Goal: Task Accomplishment & Management: Complete application form

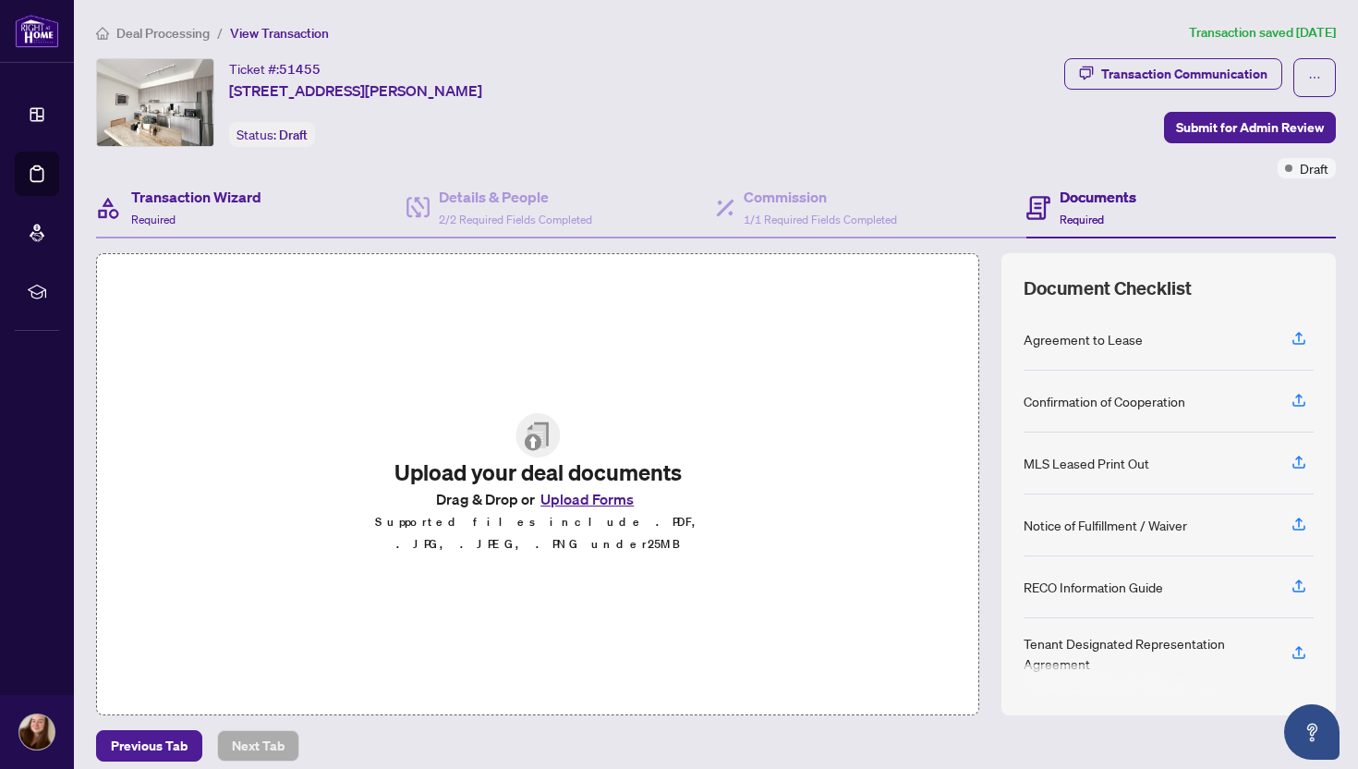
click at [281, 208] on div "Transaction Wizard Required" at bounding box center [251, 208] width 310 height 60
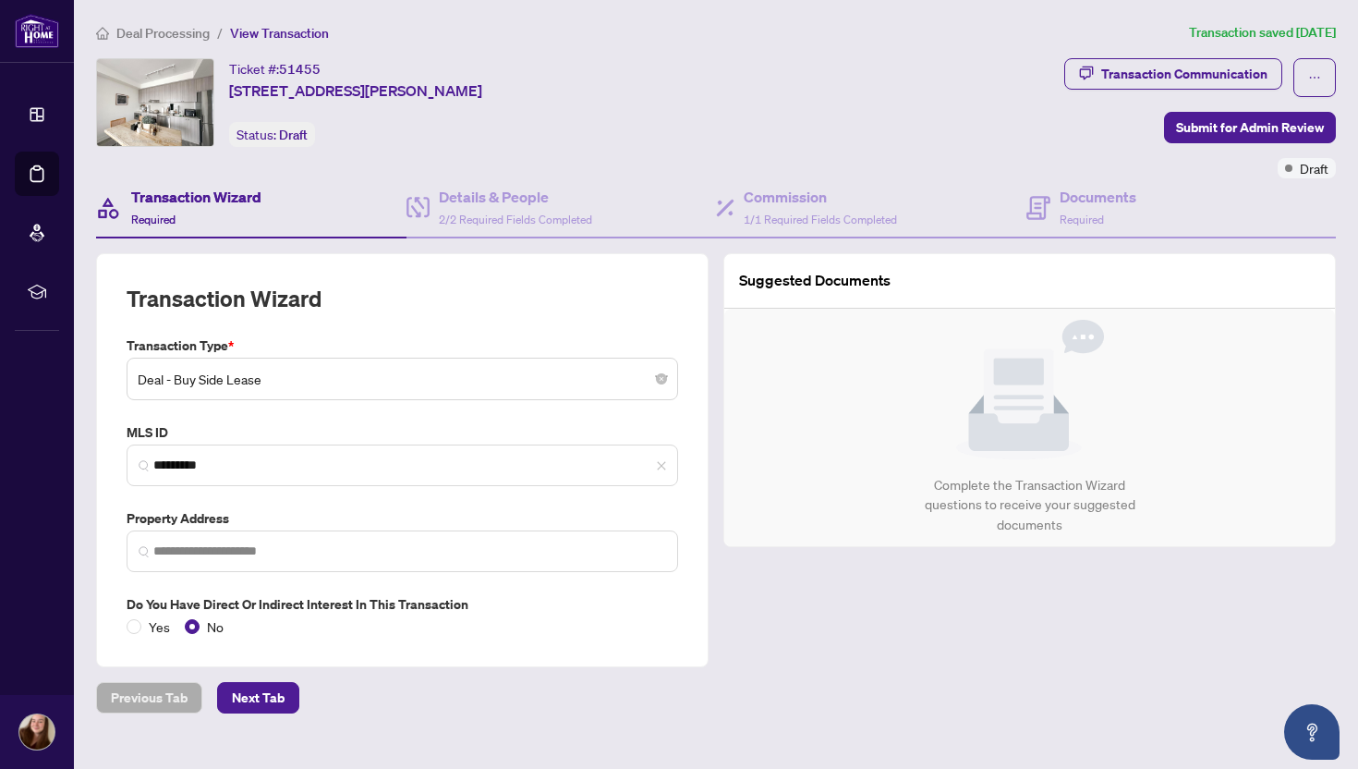
type input "**********"
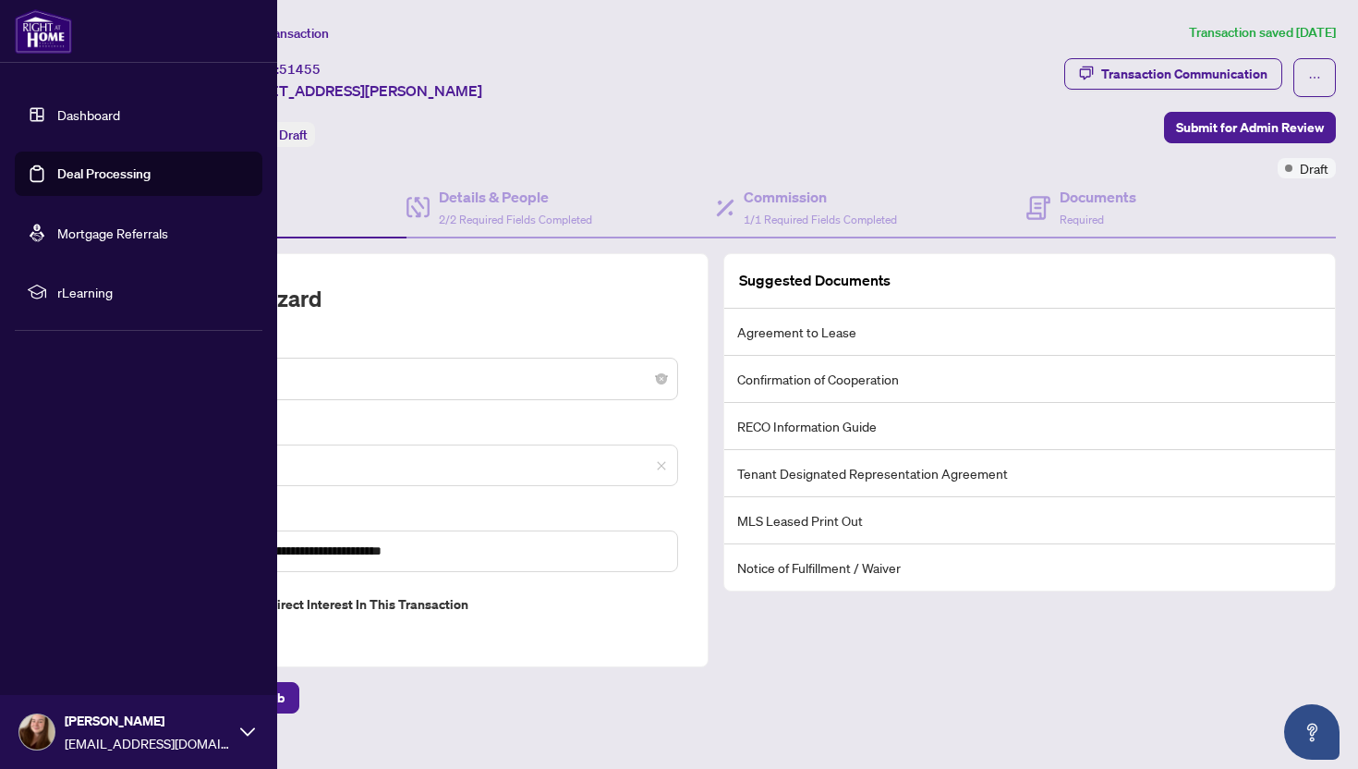
click at [57, 123] on link "Dashboard" at bounding box center [88, 114] width 63 height 17
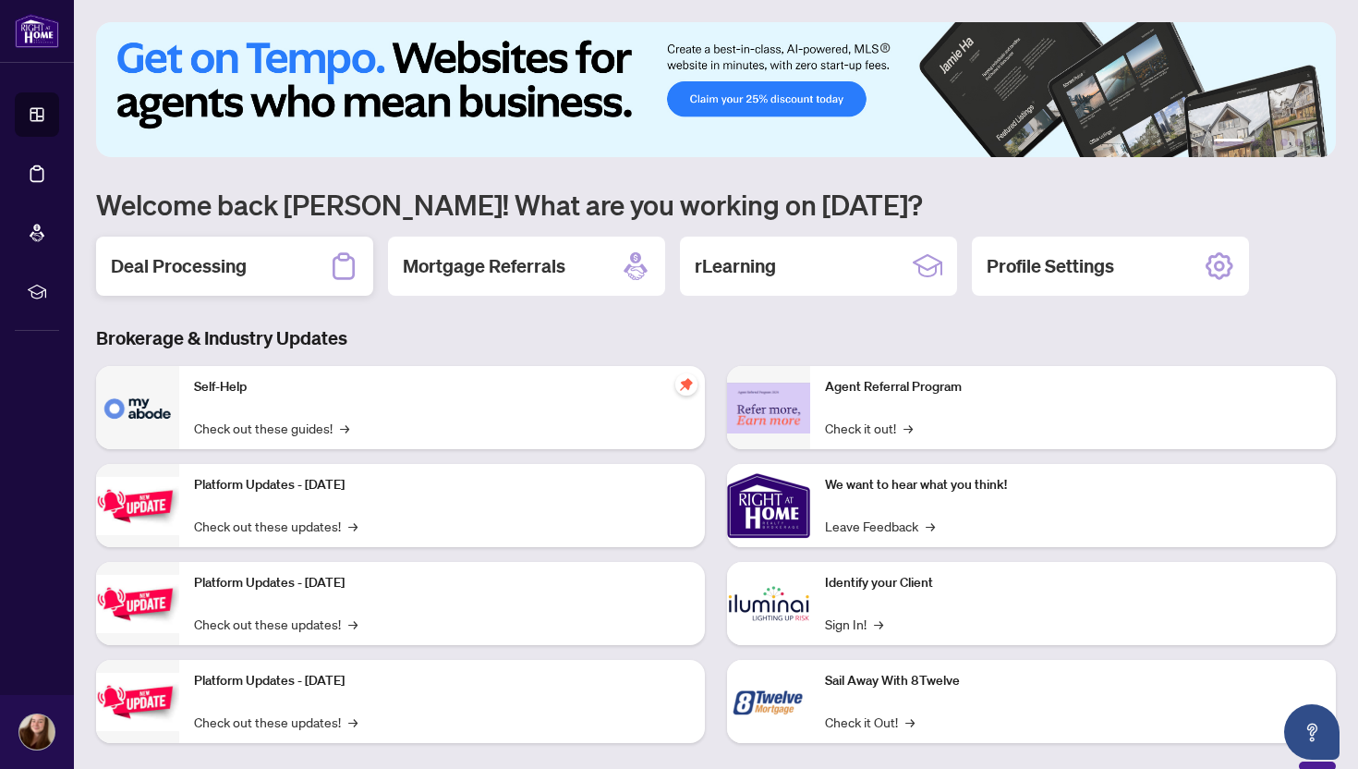
click at [288, 281] on div "Deal Processing" at bounding box center [234, 266] width 277 height 59
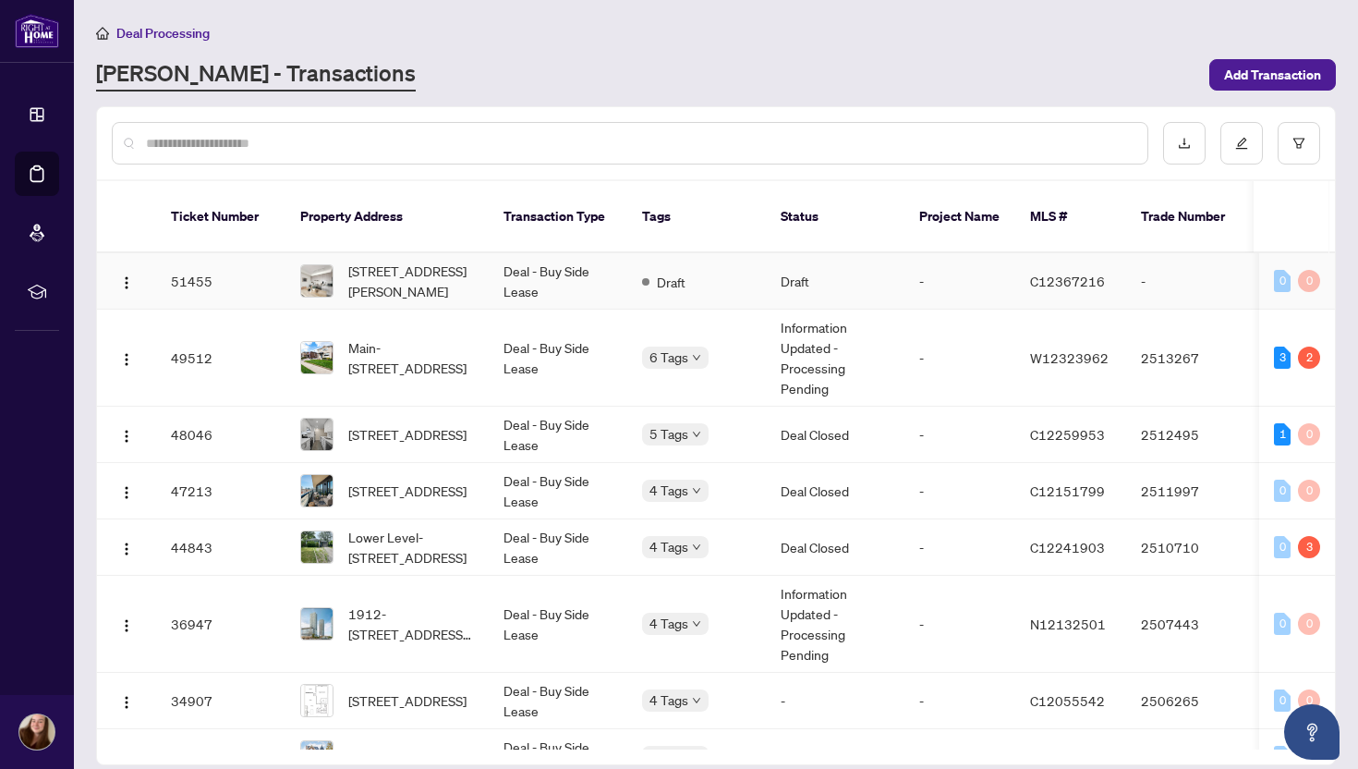
click at [298, 261] on td "[STREET_ADDRESS][PERSON_NAME]" at bounding box center [387, 281] width 203 height 56
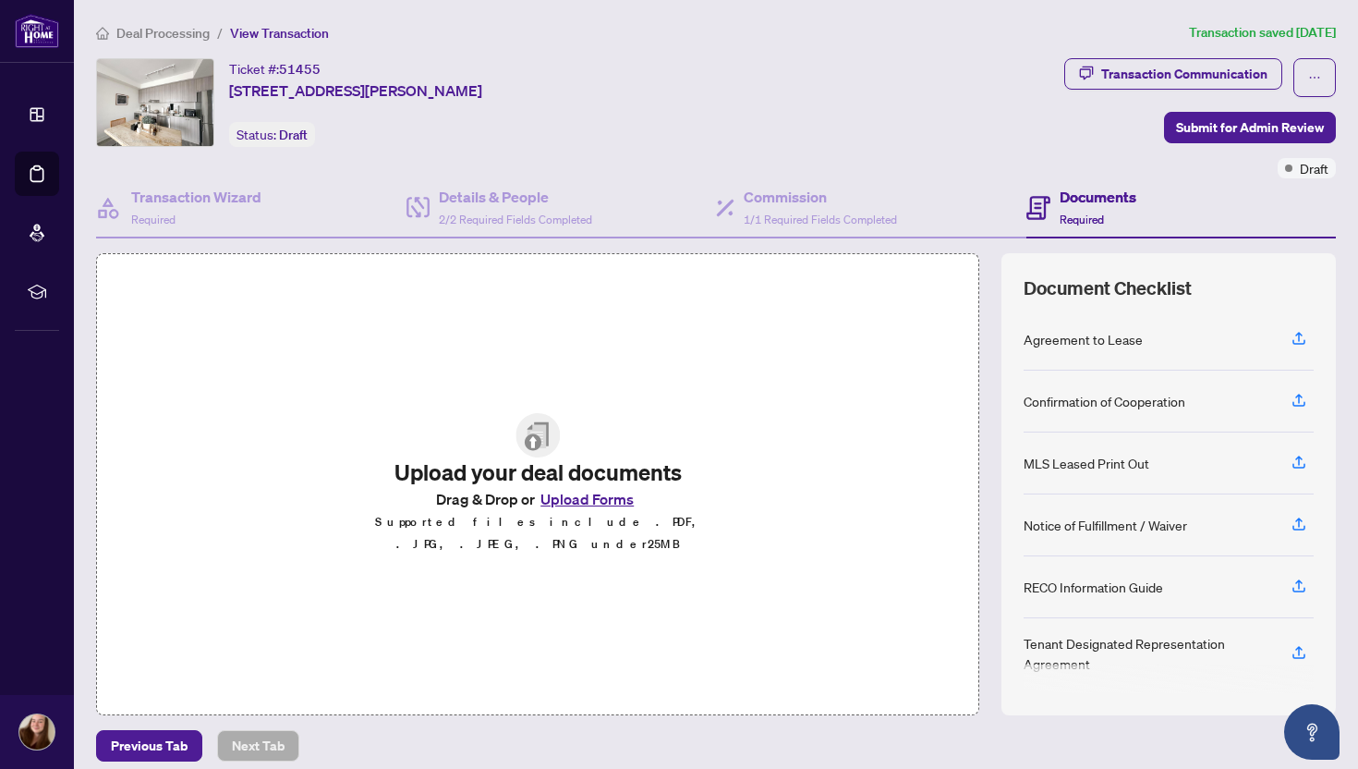
click at [583, 501] on button "Upload Forms" at bounding box center [587, 499] width 104 height 24
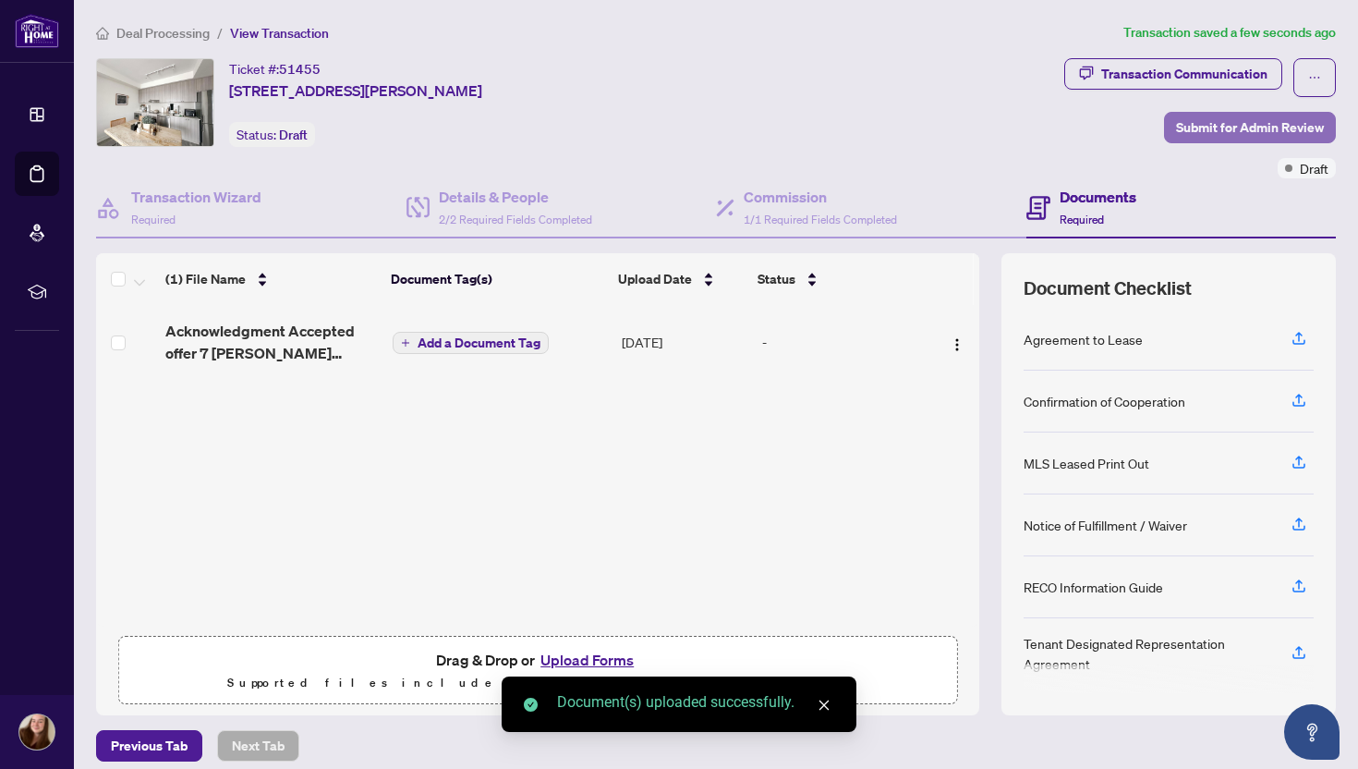
click at [1244, 131] on span "Submit for Admin Review" at bounding box center [1250, 128] width 148 height 30
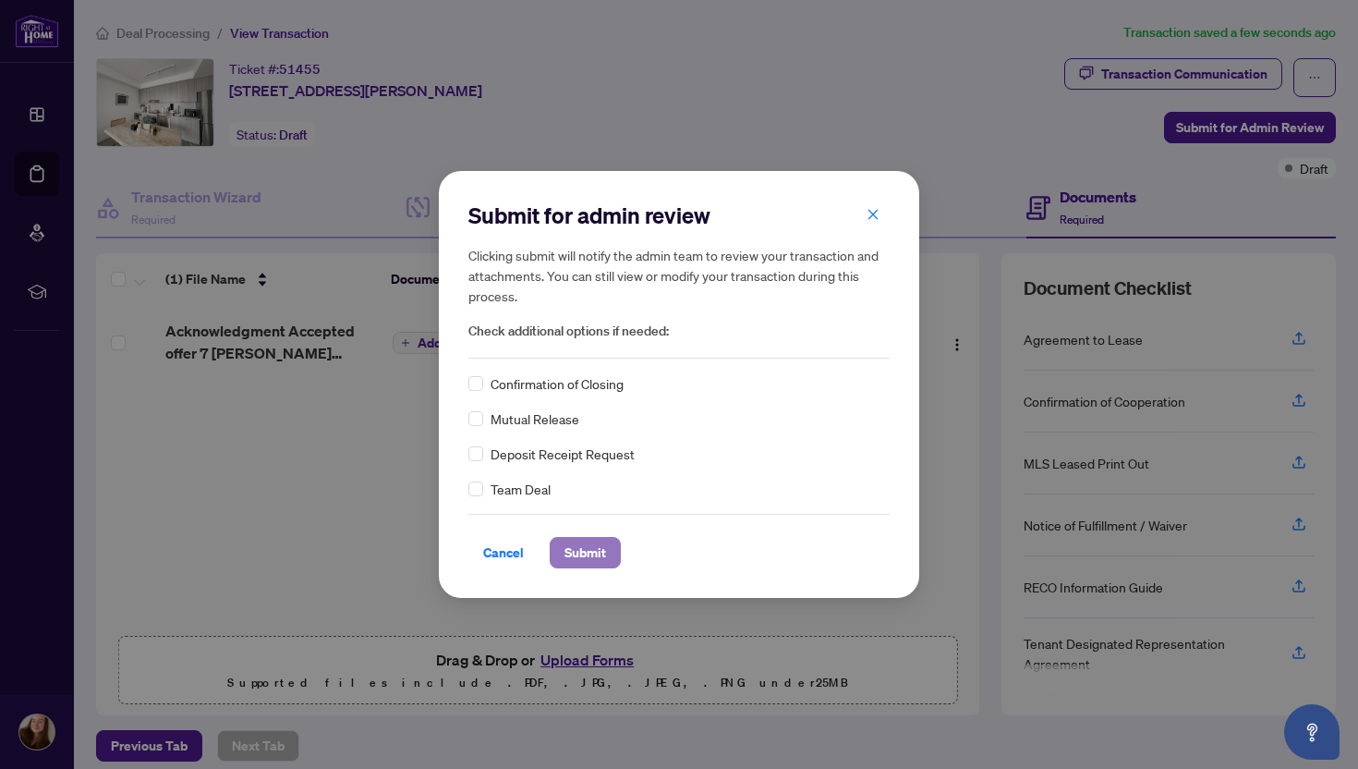
click at [572, 540] on span "Submit" at bounding box center [586, 553] width 42 height 30
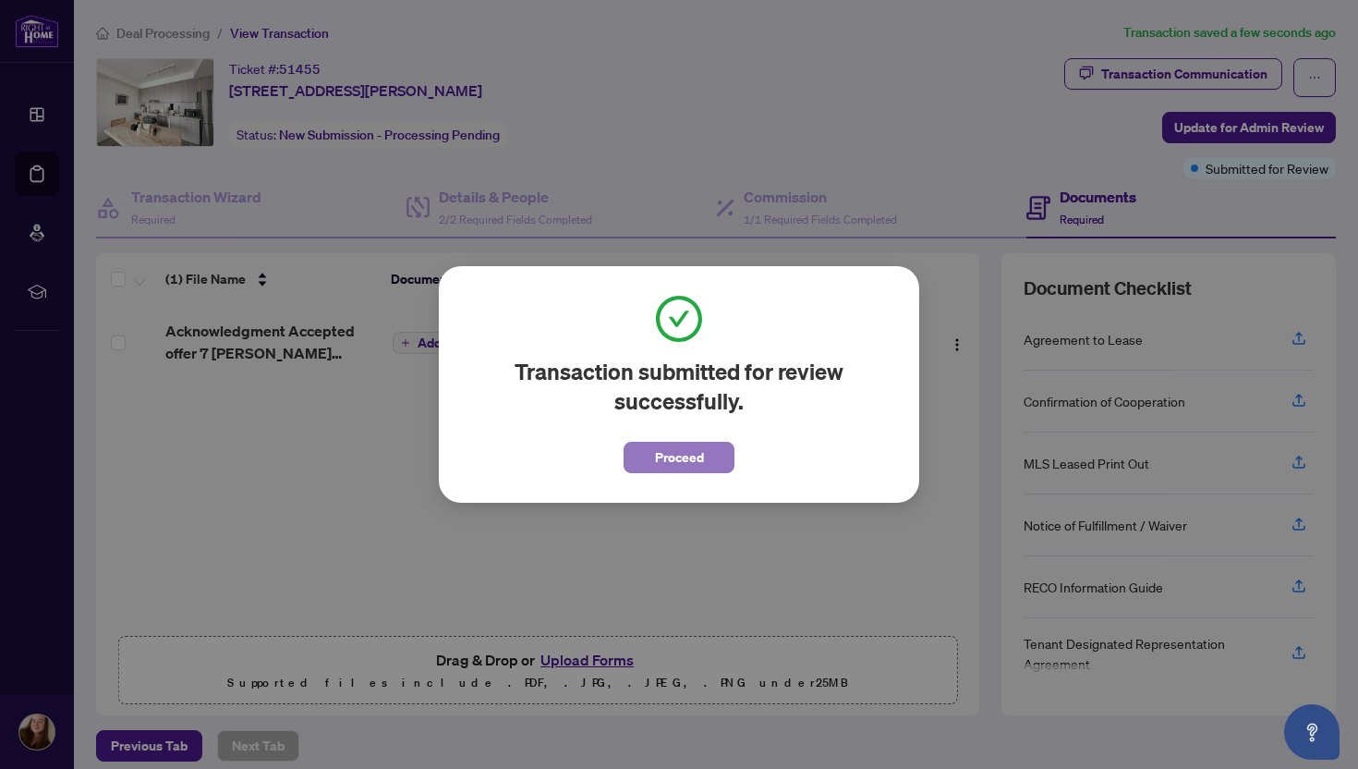
click at [651, 450] on button "Proceed" at bounding box center [679, 457] width 111 height 31
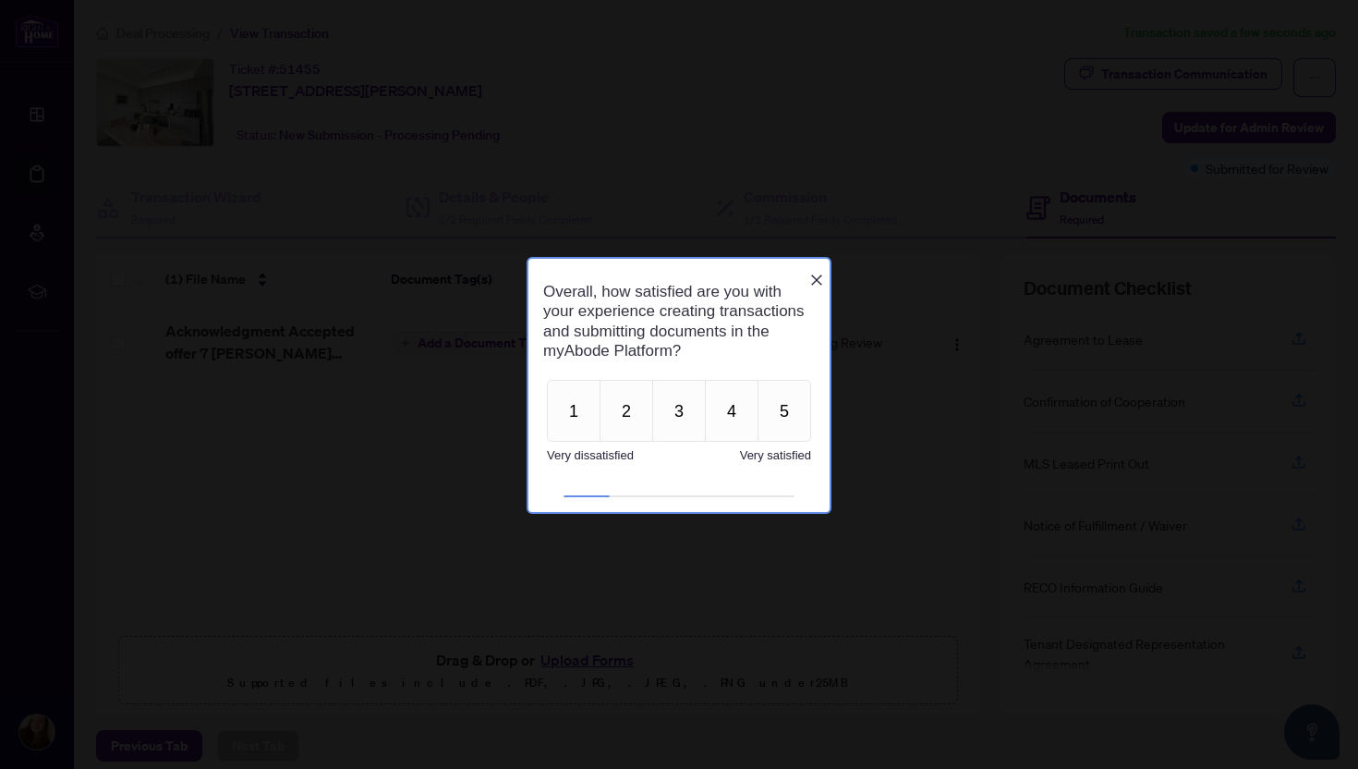
click at [809, 274] on icon "Close button" at bounding box center [816, 279] width 15 height 15
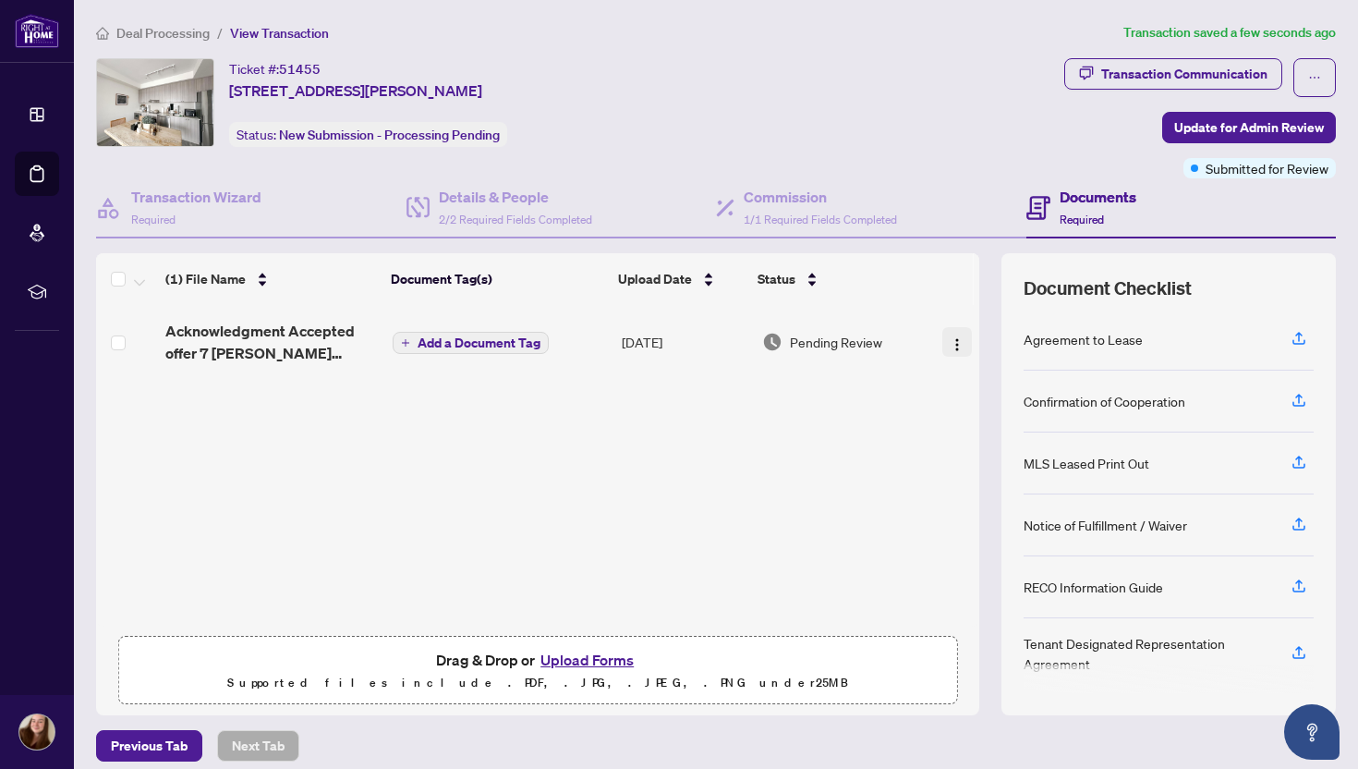
click at [950, 344] on img "button" at bounding box center [957, 344] width 15 height 15
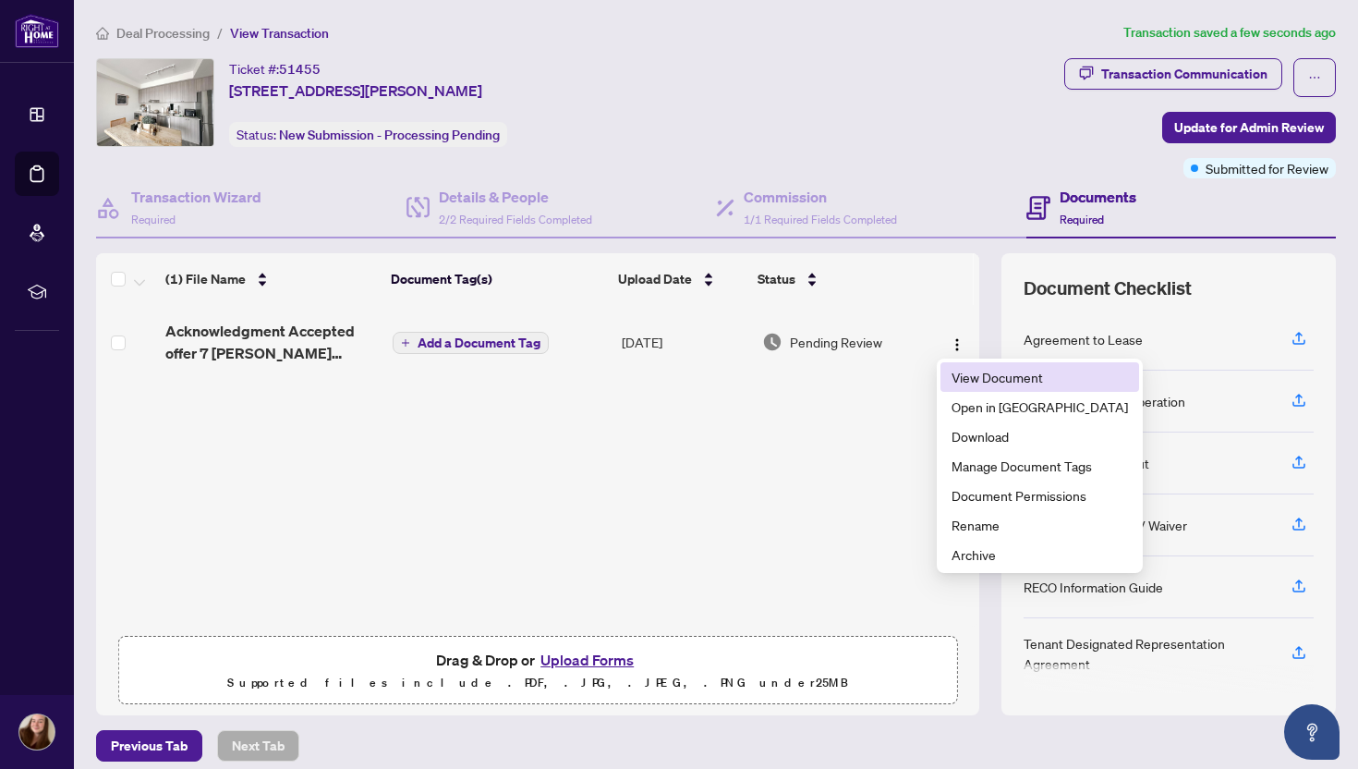
click at [975, 374] on span "View Document" at bounding box center [1040, 377] width 176 height 20
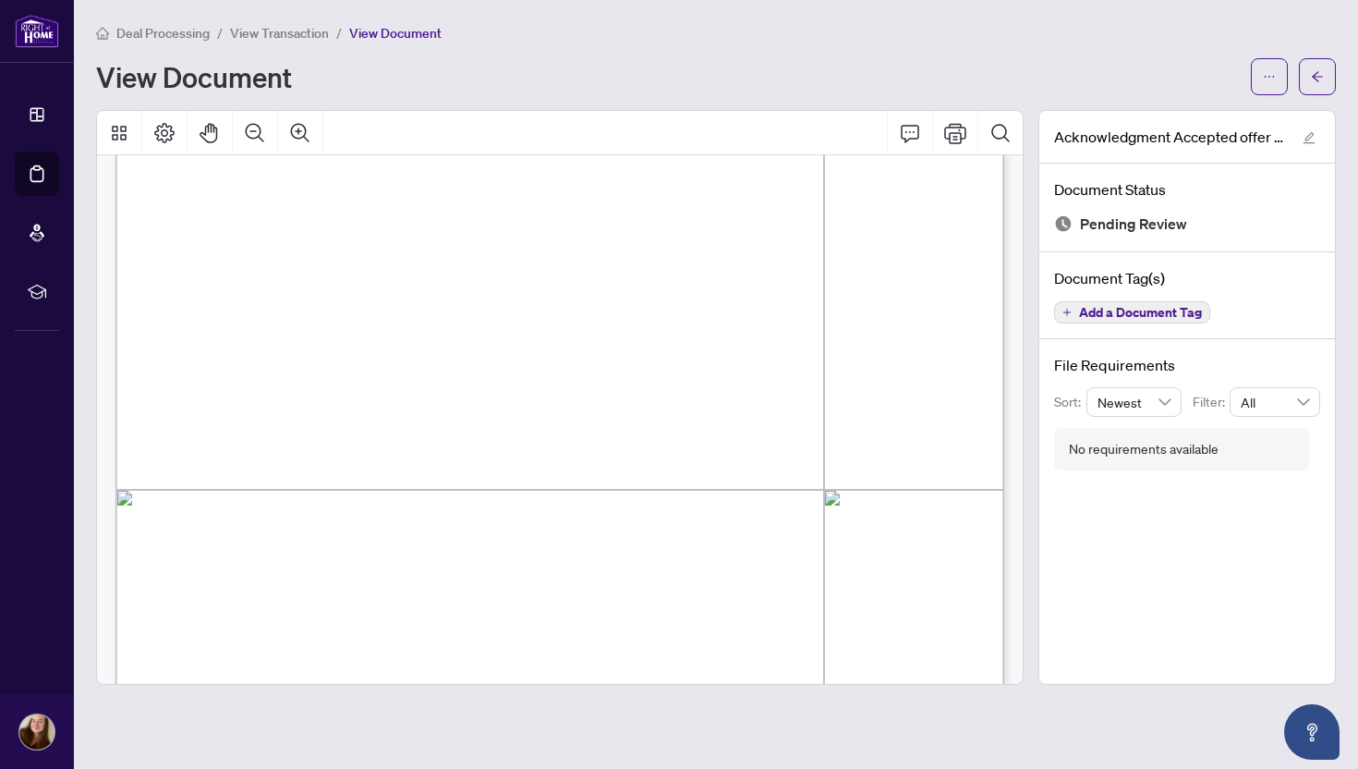
scroll to position [10986, 0]
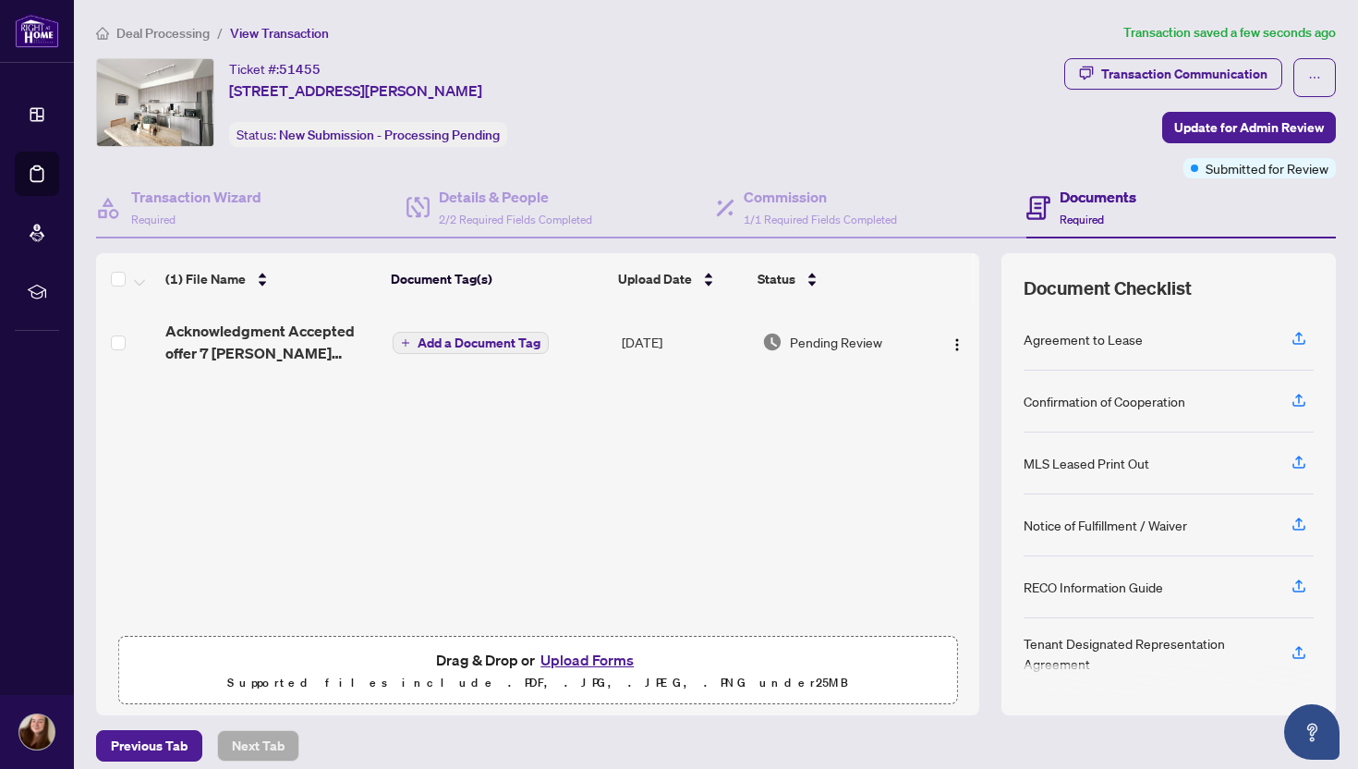
click at [585, 652] on button "Upload Forms" at bounding box center [587, 660] width 104 height 24
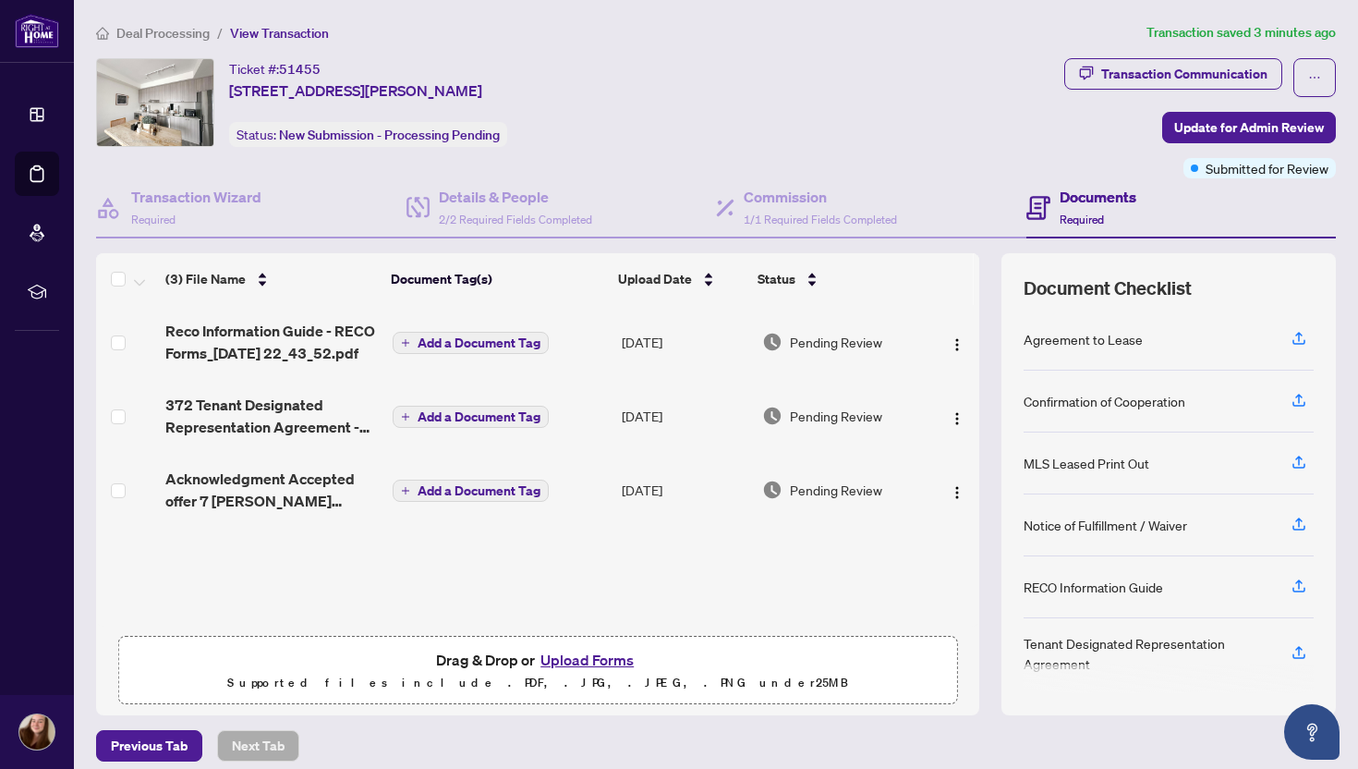
click at [558, 653] on button "Upload Forms" at bounding box center [587, 660] width 104 height 24
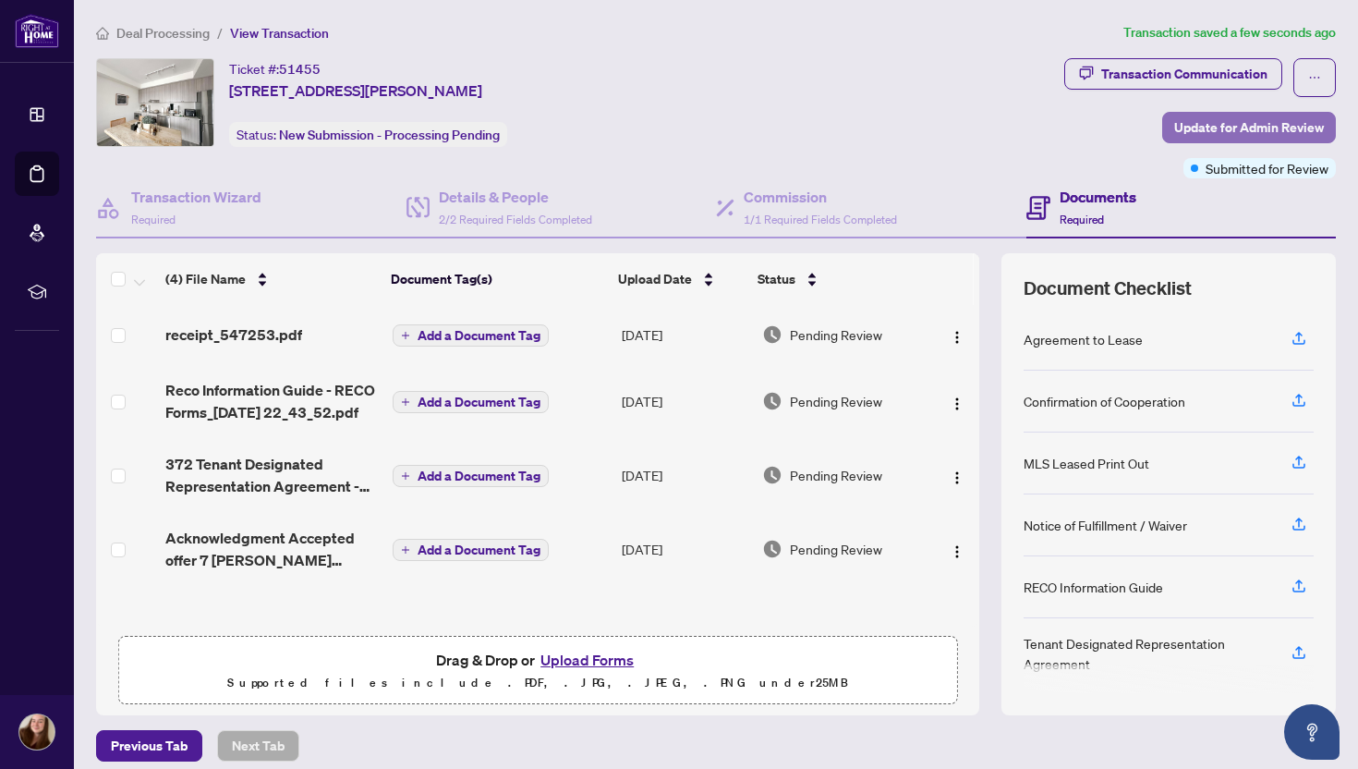
click at [1216, 121] on span "Update for Admin Review" at bounding box center [1250, 128] width 150 height 30
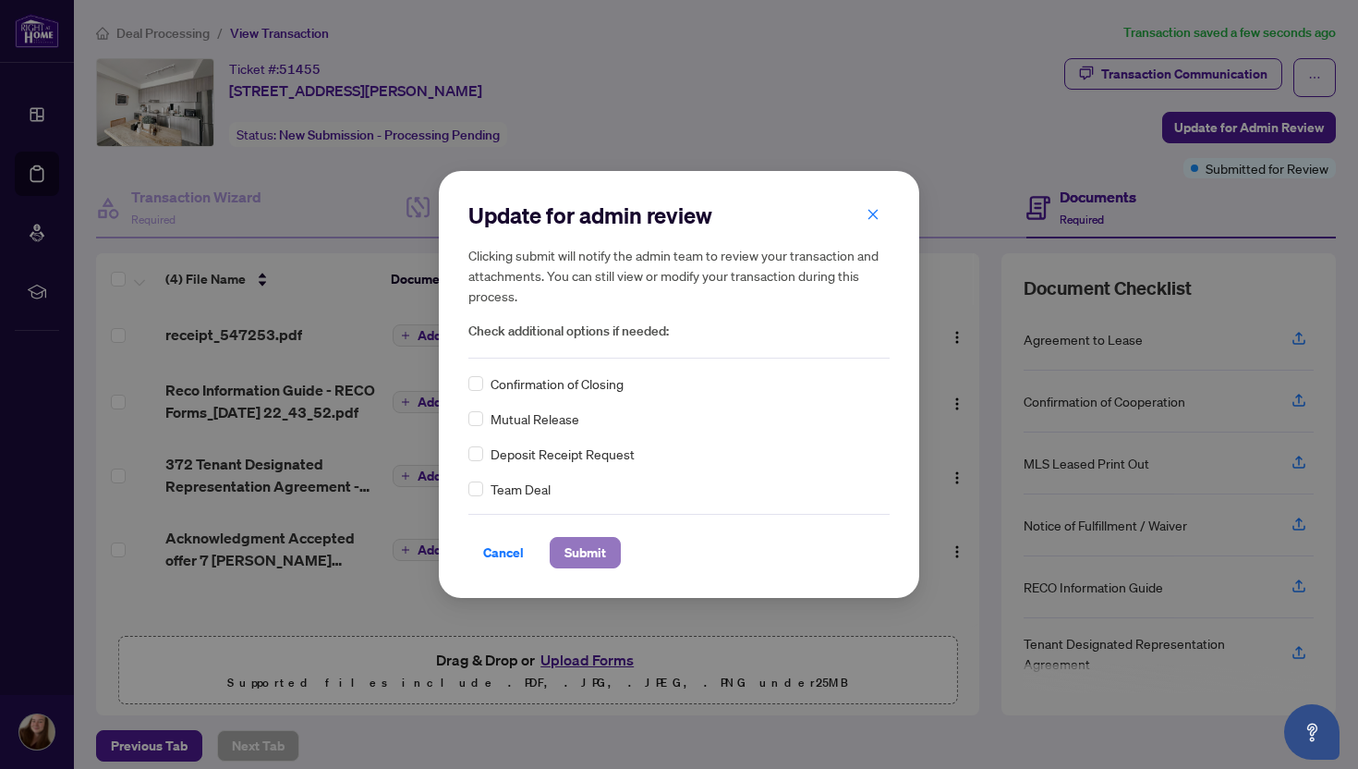
click at [582, 552] on span "Submit" at bounding box center [586, 553] width 42 height 30
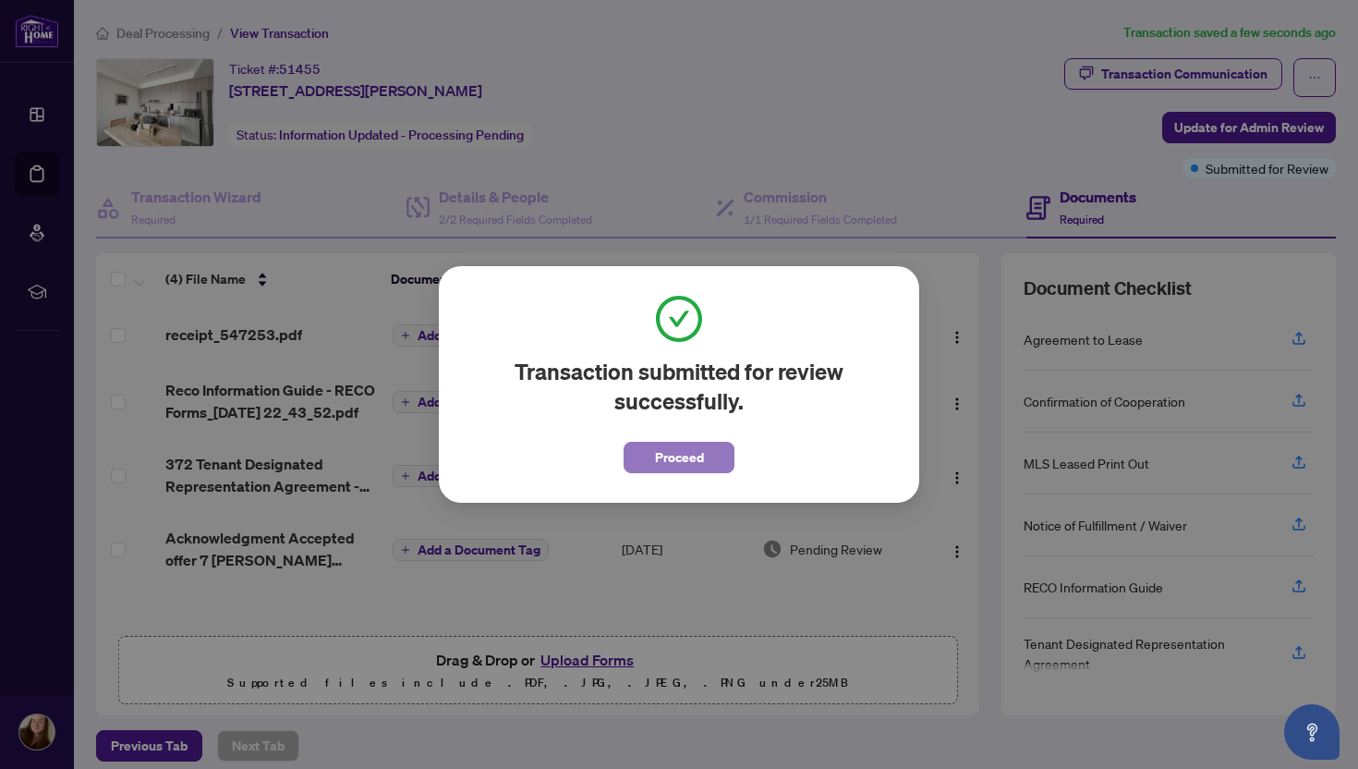
click at [645, 458] on button "Proceed" at bounding box center [679, 457] width 111 height 31
